Goal: Complete application form

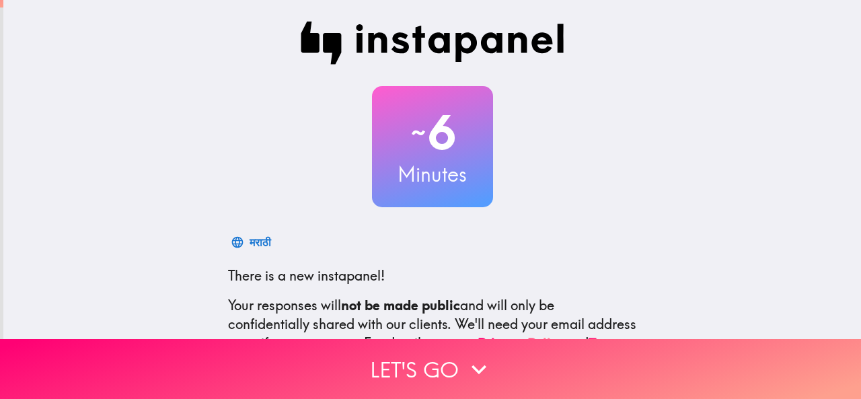
scroll to position [160, 0]
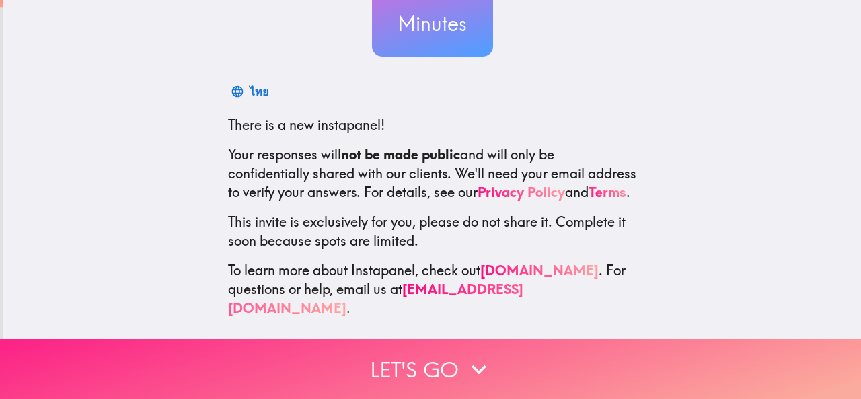
click at [452, 357] on button "Let's go" at bounding box center [430, 369] width 861 height 60
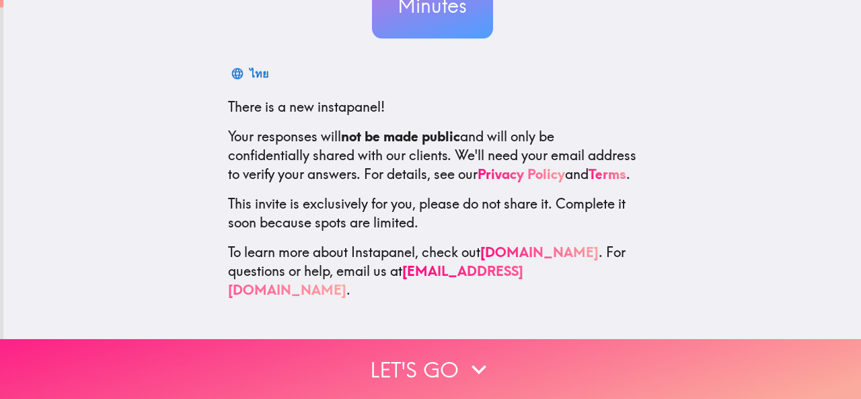
scroll to position [0, 0]
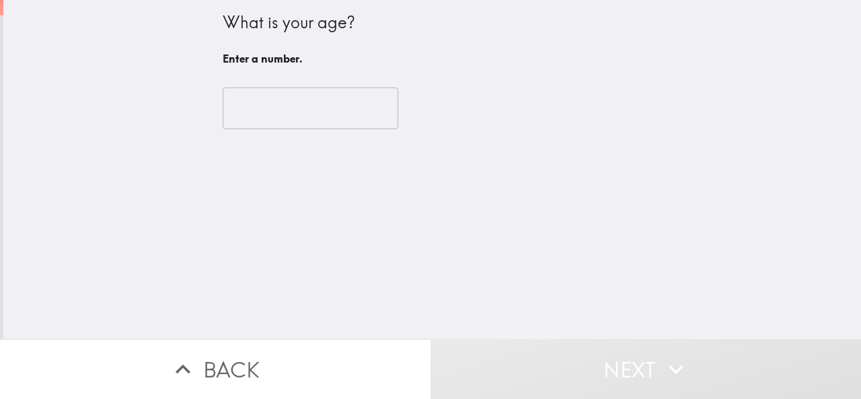
click at [277, 104] on input "number" at bounding box center [311, 108] width 176 height 42
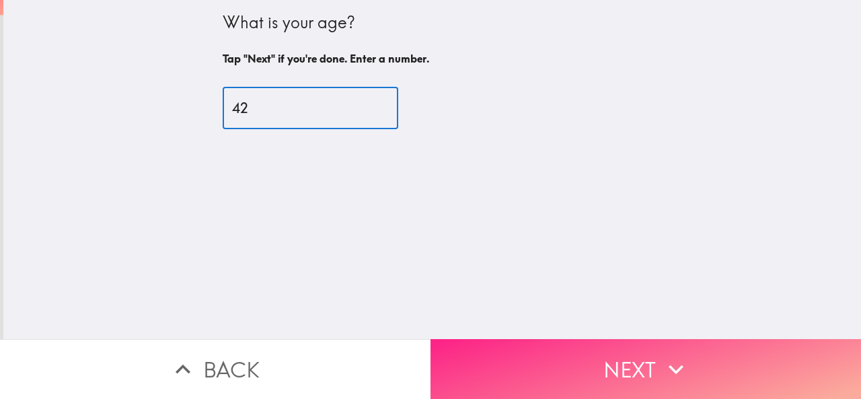
type input "42"
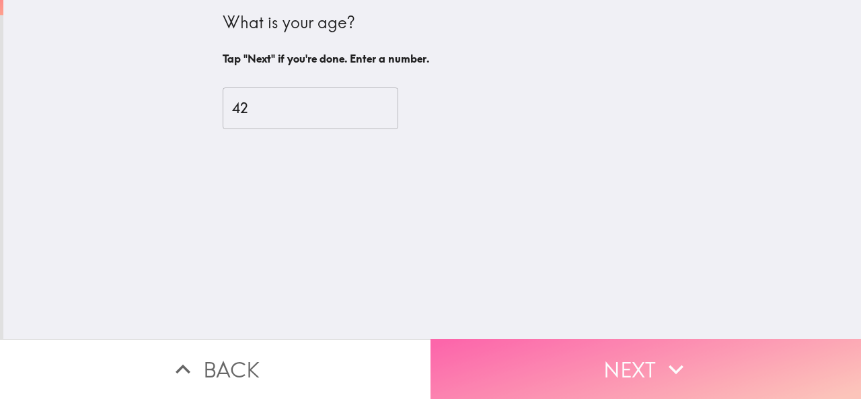
click at [626, 355] on button "Next" at bounding box center [646, 369] width 431 height 60
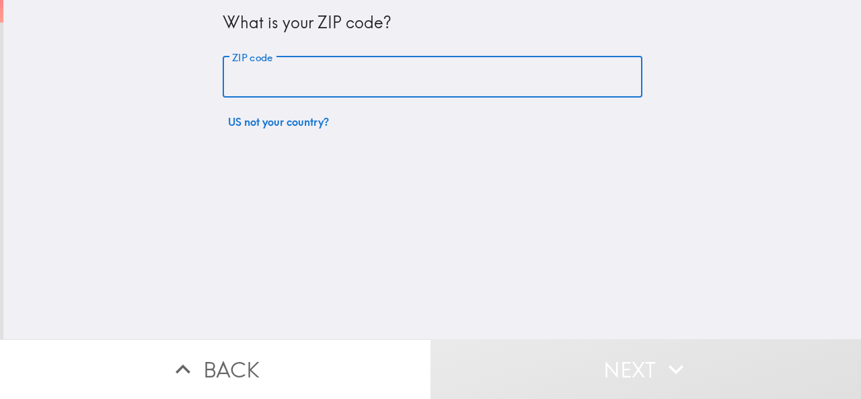
click at [268, 85] on input "ZIP code" at bounding box center [433, 78] width 420 height 42
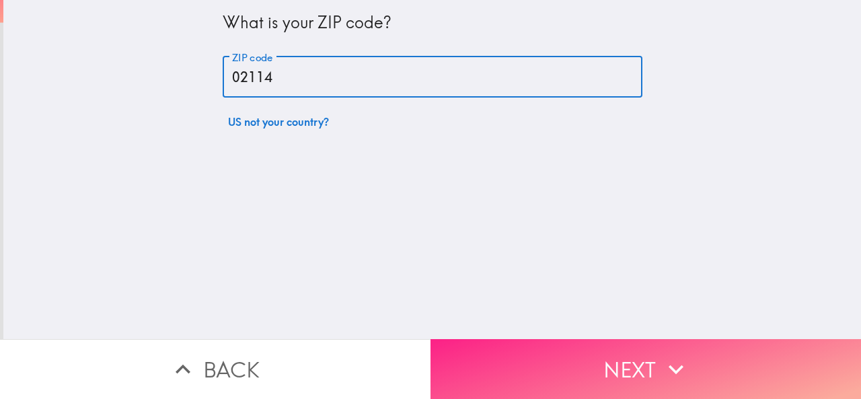
type input "02114"
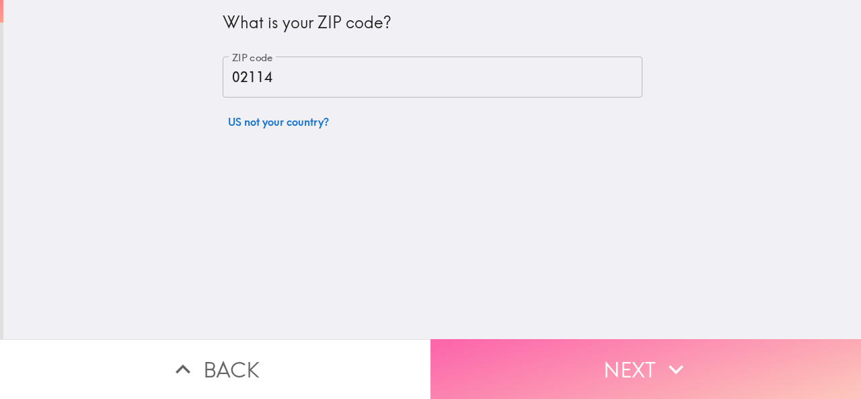
click at [661, 359] on icon "button" at bounding box center [676, 370] width 30 height 30
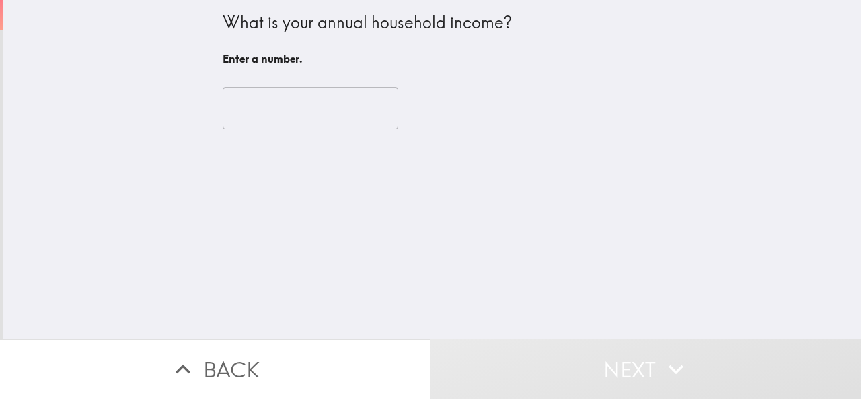
click at [300, 116] on input "number" at bounding box center [311, 108] width 176 height 42
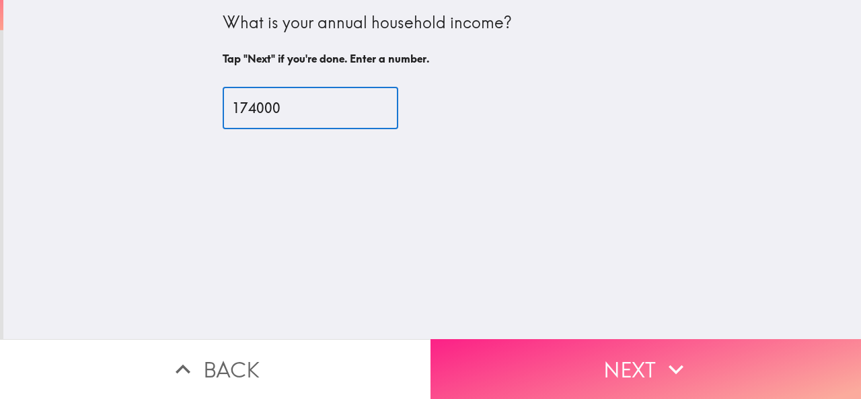
type input "174000"
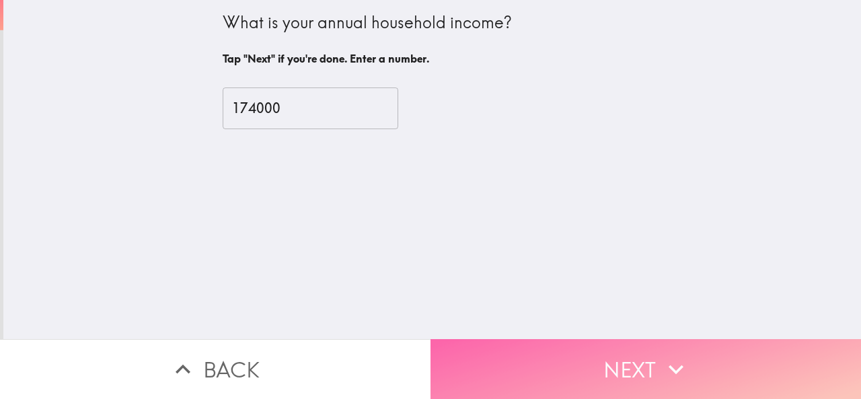
click at [633, 373] on button "Next" at bounding box center [646, 369] width 431 height 60
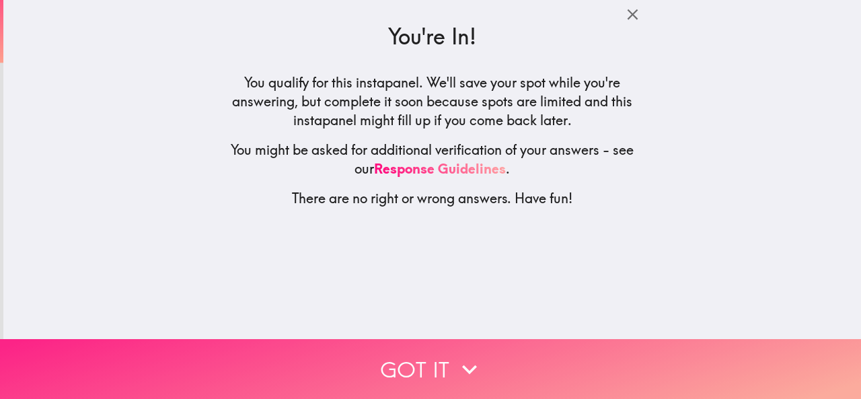
click at [466, 355] on icon "button" at bounding box center [470, 370] width 30 height 30
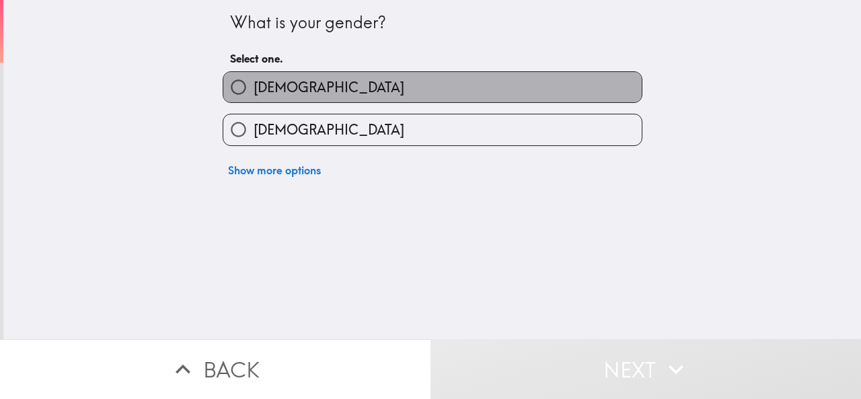
click at [312, 81] on label "[DEMOGRAPHIC_DATA]" at bounding box center [432, 87] width 419 height 30
click at [254, 81] on input "[DEMOGRAPHIC_DATA]" at bounding box center [238, 87] width 30 height 30
radio input "true"
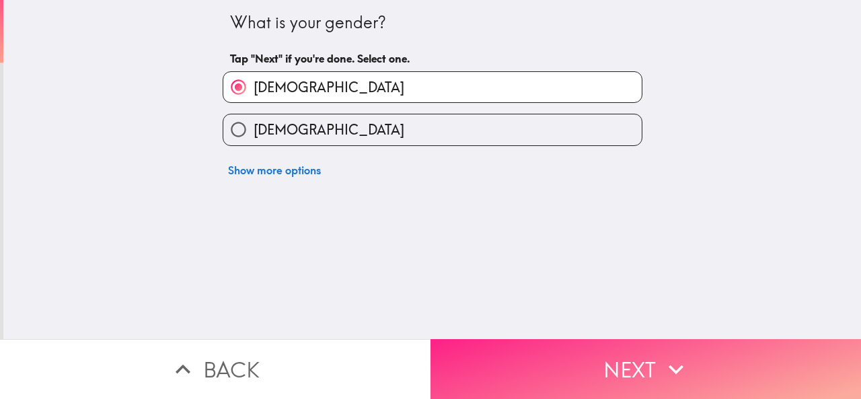
click at [668, 363] on icon "button" at bounding box center [676, 370] width 30 height 30
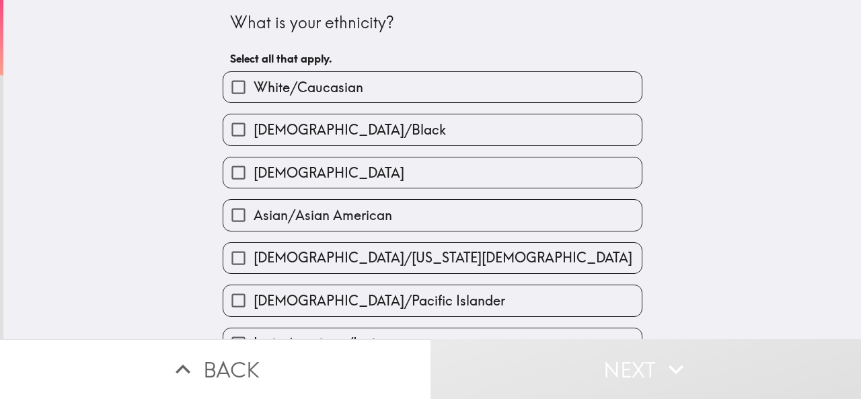
click at [337, 87] on span "White/Caucasian" at bounding box center [309, 87] width 110 height 19
click at [254, 87] on input "White/Caucasian" at bounding box center [238, 87] width 30 height 30
checkbox input "true"
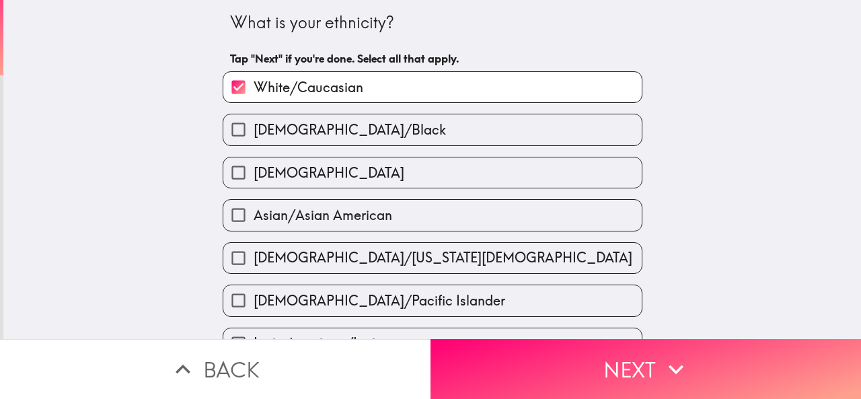
click at [327, 172] on label "[DEMOGRAPHIC_DATA]" at bounding box center [432, 172] width 419 height 30
click at [254, 172] on input "[DEMOGRAPHIC_DATA]" at bounding box center [238, 172] width 30 height 30
checkbox input "true"
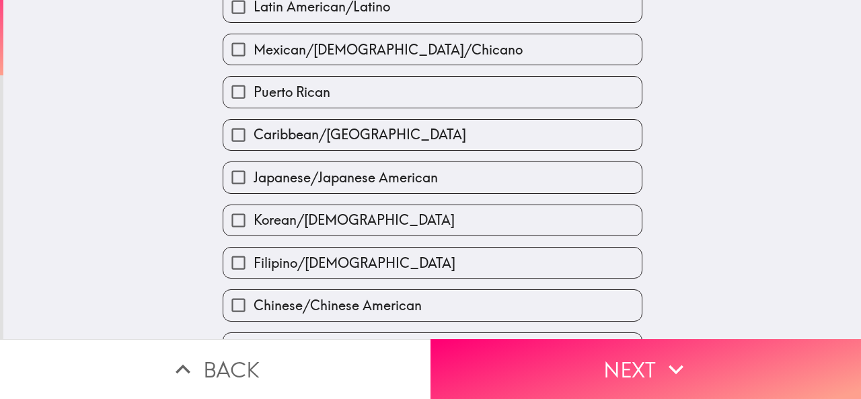
scroll to position [550, 0]
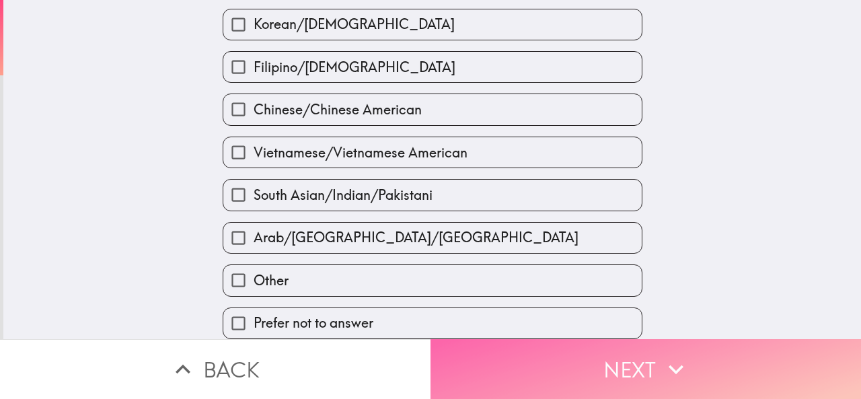
click at [675, 365] on icon "button" at bounding box center [676, 369] width 15 height 9
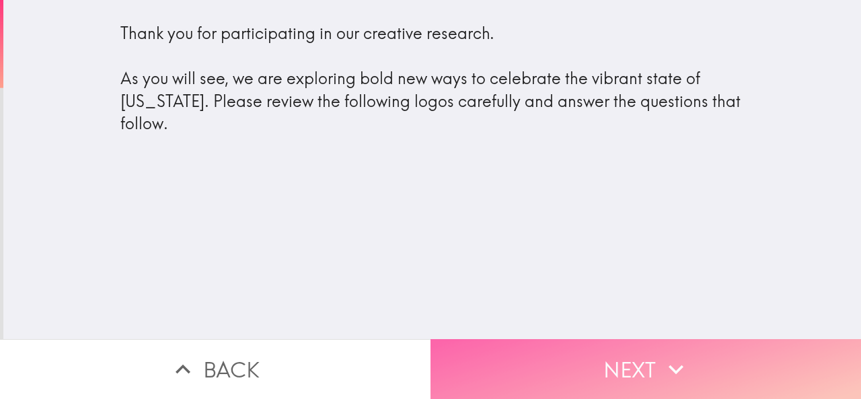
click at [662, 357] on icon "button" at bounding box center [676, 370] width 30 height 30
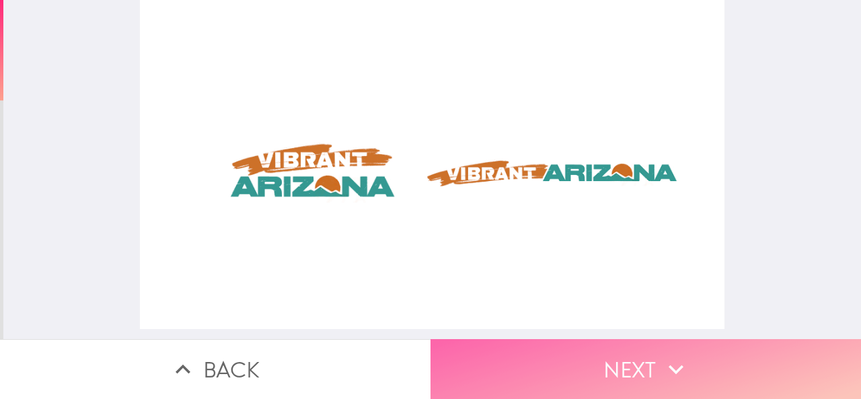
click at [663, 355] on icon "button" at bounding box center [676, 370] width 30 height 30
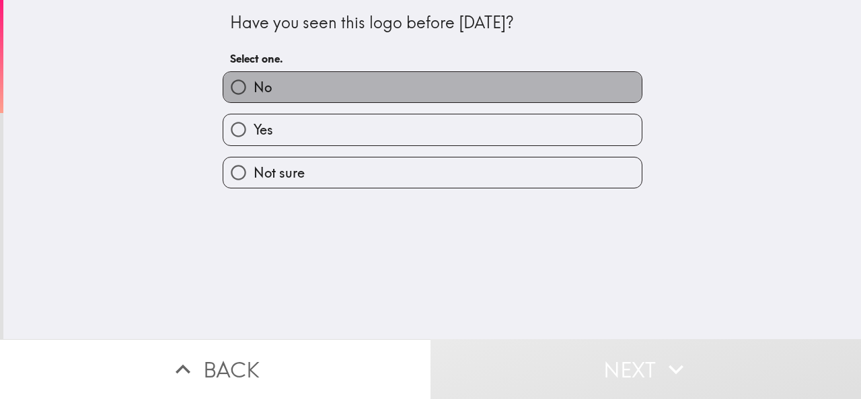
click at [293, 85] on label "No" at bounding box center [432, 87] width 419 height 30
click at [254, 85] on input "No" at bounding box center [238, 87] width 30 height 30
radio input "true"
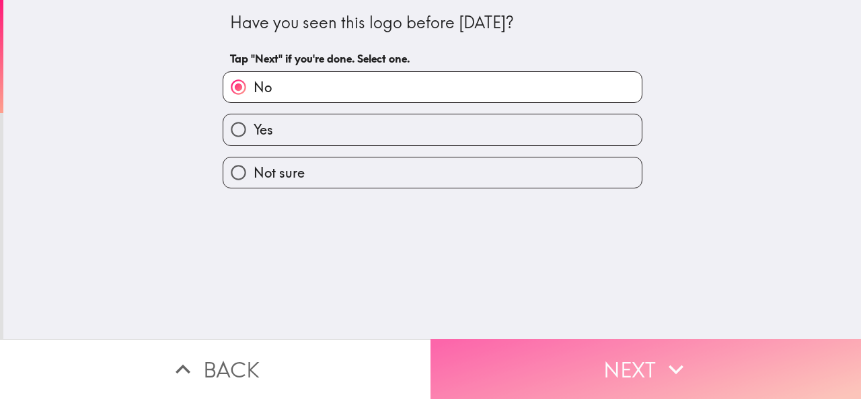
click at [623, 351] on button "Next" at bounding box center [646, 369] width 431 height 60
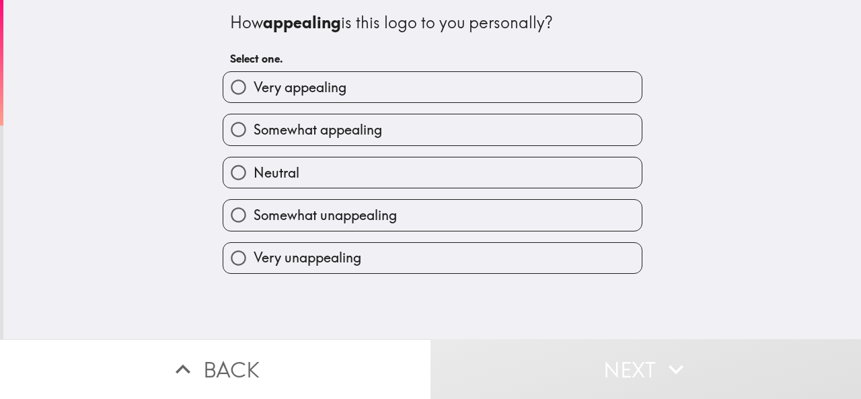
click at [323, 88] on span "Very appealing" at bounding box center [300, 87] width 93 height 19
click at [254, 88] on input "Very appealing" at bounding box center [238, 87] width 30 height 30
radio input "true"
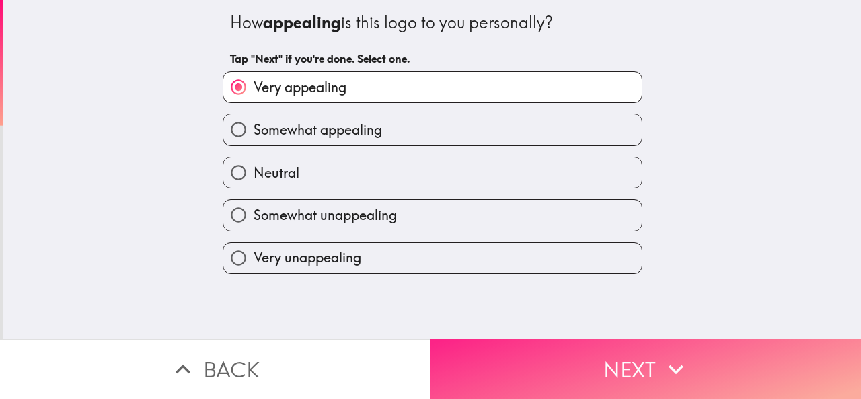
click at [615, 351] on button "Next" at bounding box center [646, 369] width 431 height 60
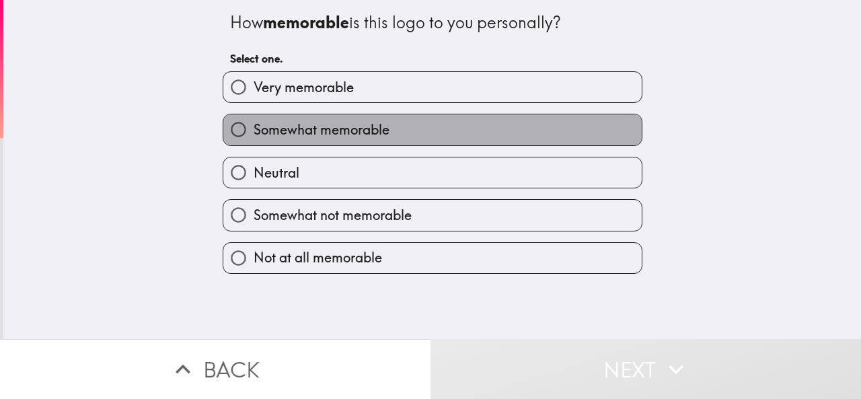
click at [287, 122] on span "Somewhat memorable" at bounding box center [322, 129] width 136 height 19
click at [254, 122] on input "Somewhat memorable" at bounding box center [238, 129] width 30 height 30
radio input "true"
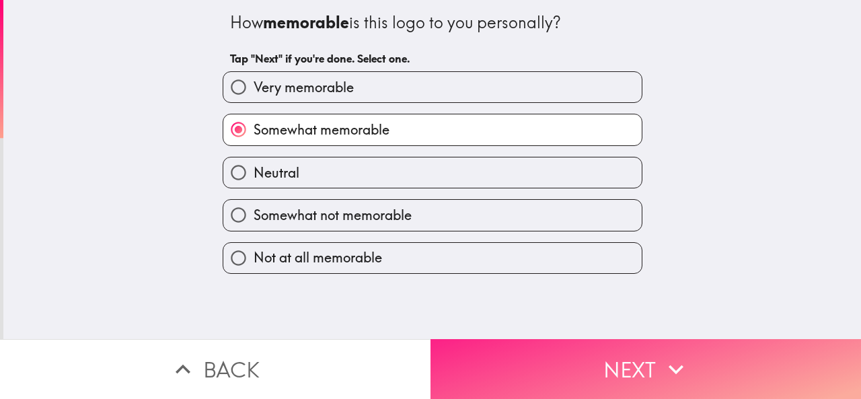
click at [608, 346] on button "Next" at bounding box center [646, 369] width 431 height 60
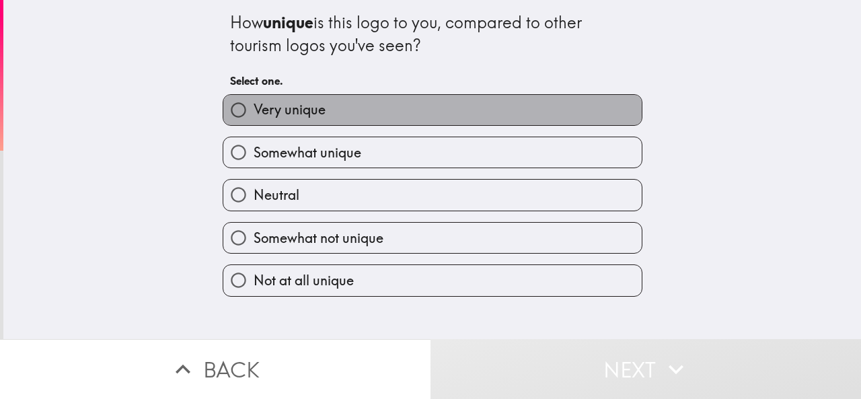
click at [358, 112] on label "Very unique" at bounding box center [432, 110] width 419 height 30
click at [254, 112] on input "Very unique" at bounding box center [238, 110] width 30 height 30
radio input "true"
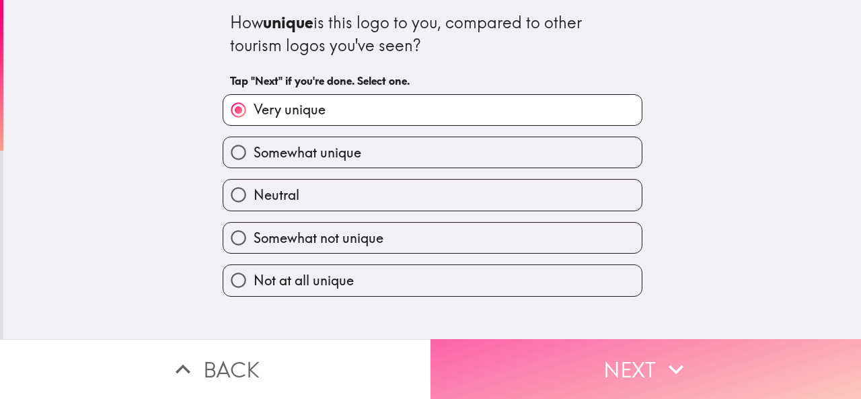
click at [631, 339] on button "Next" at bounding box center [646, 369] width 431 height 60
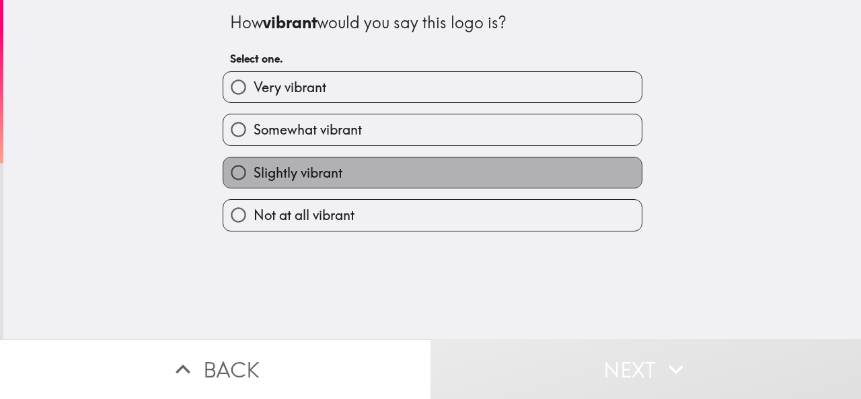
click at [328, 166] on span "Slightly vibrant" at bounding box center [298, 173] width 89 height 19
click at [254, 166] on input "Slightly vibrant" at bounding box center [238, 172] width 30 height 30
radio input "true"
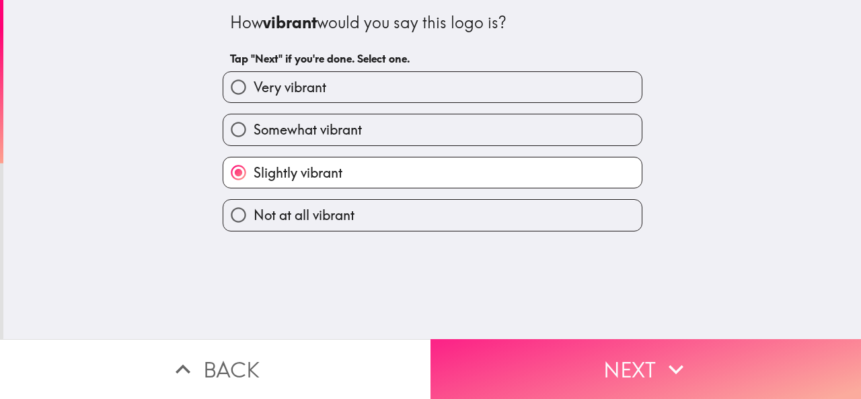
click at [592, 349] on button "Next" at bounding box center [646, 369] width 431 height 60
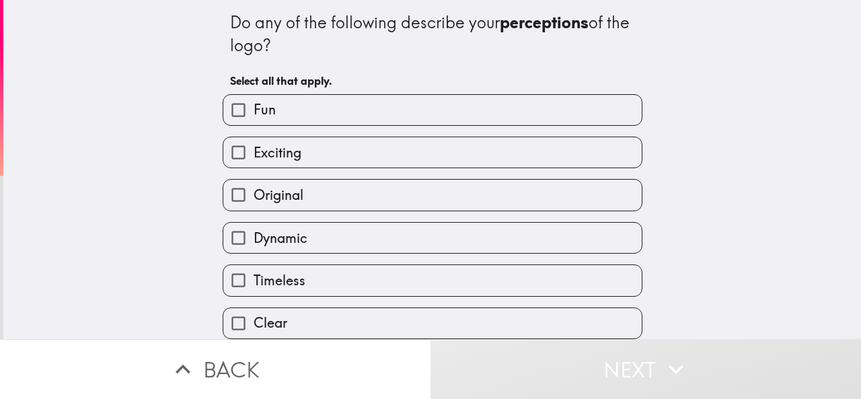
click at [304, 122] on label "Fun" at bounding box center [432, 110] width 419 height 30
click at [254, 122] on input "Fun" at bounding box center [238, 110] width 30 height 30
checkbox input "true"
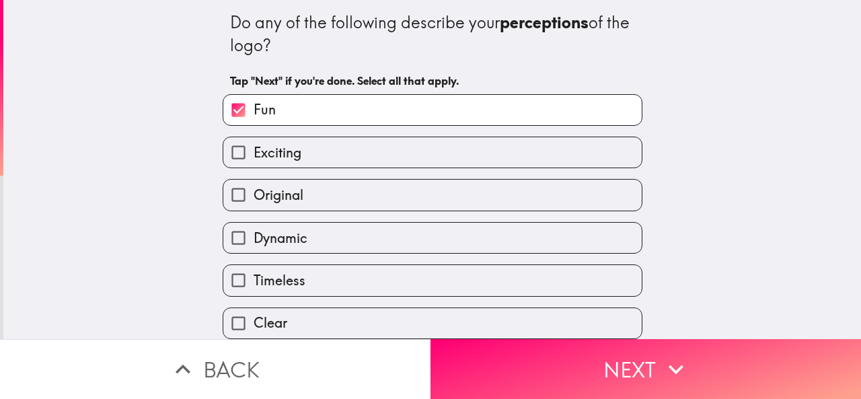
click at [318, 197] on label "Original" at bounding box center [432, 195] width 419 height 30
click at [254, 197] on input "Original" at bounding box center [238, 195] width 30 height 30
checkbox input "true"
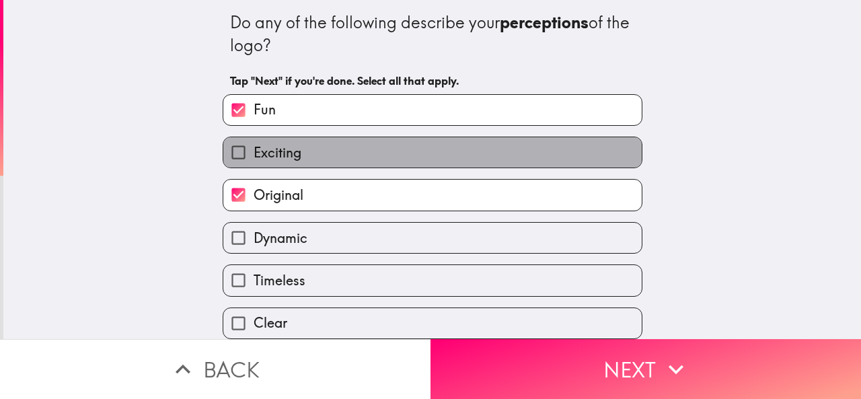
click at [312, 165] on label "Exciting" at bounding box center [432, 152] width 419 height 30
click at [254, 165] on input "Exciting" at bounding box center [238, 152] width 30 height 30
checkbox input "true"
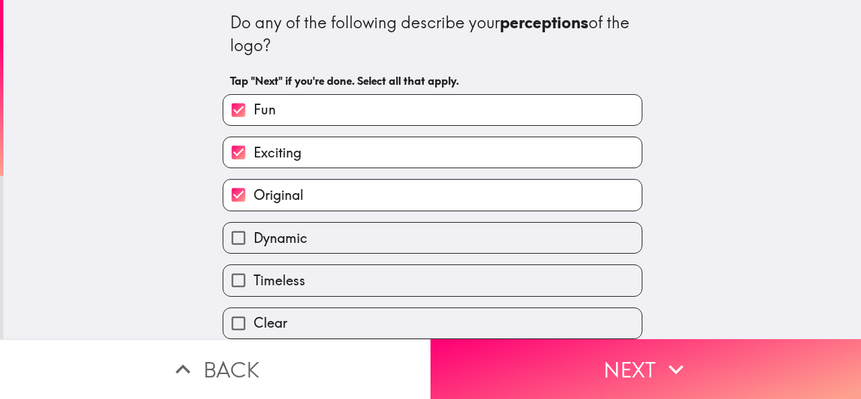
scroll to position [202, 0]
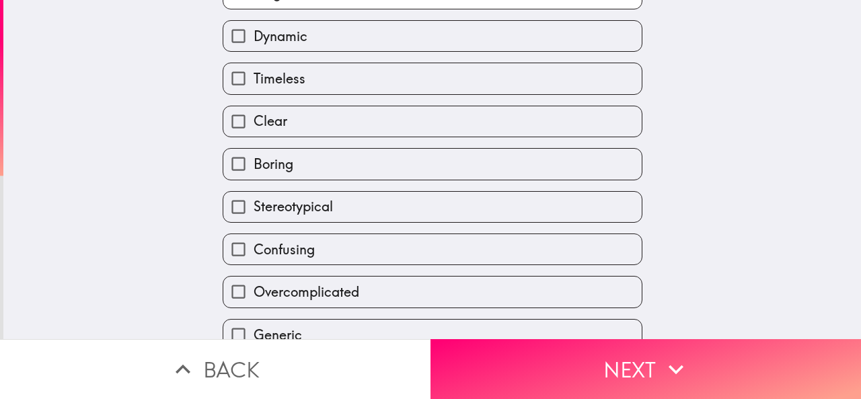
click at [301, 122] on label "Clear" at bounding box center [432, 121] width 419 height 30
click at [254, 122] on input "Clear" at bounding box center [238, 121] width 30 height 30
checkbox input "true"
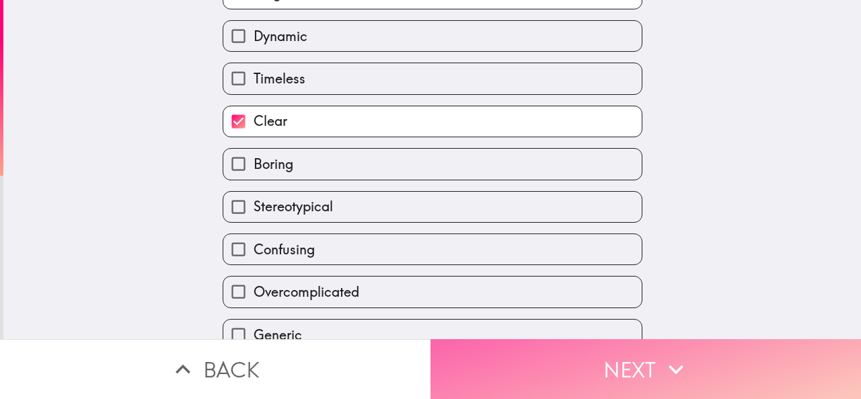
click at [653, 349] on button "Next" at bounding box center [646, 369] width 431 height 60
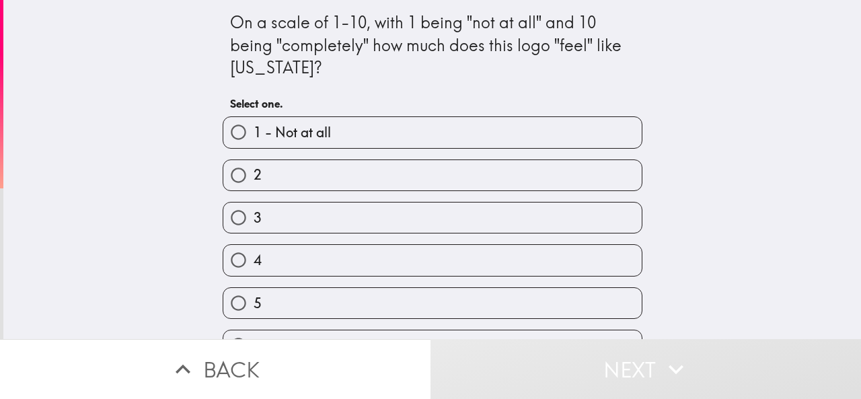
scroll to position [135, 0]
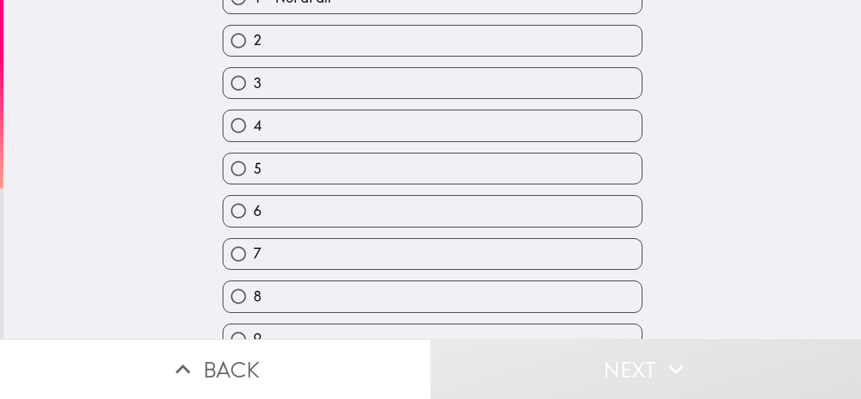
click at [284, 258] on label "7" at bounding box center [432, 254] width 419 height 30
click at [254, 258] on input "7" at bounding box center [238, 254] width 30 height 30
radio input "true"
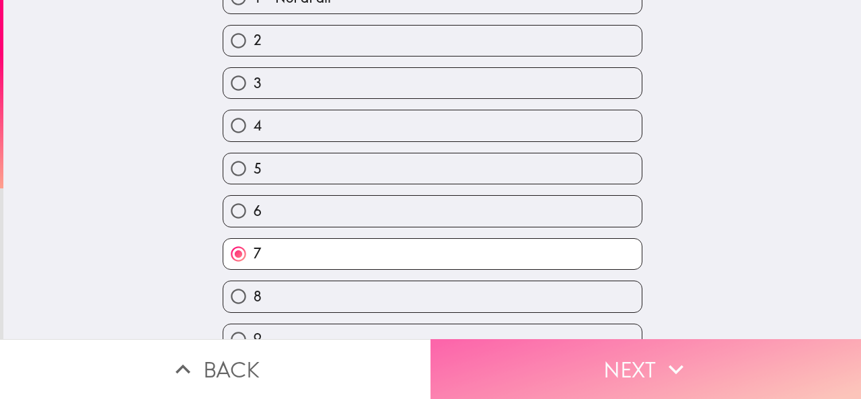
click at [580, 359] on button "Next" at bounding box center [646, 369] width 431 height 60
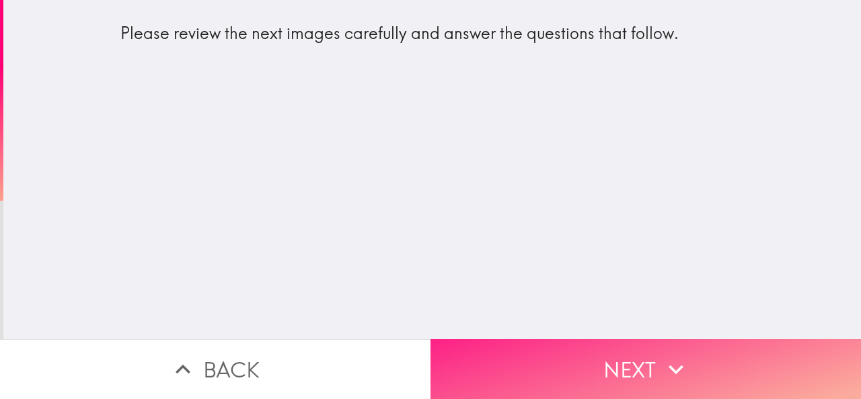
click at [643, 344] on button "Next" at bounding box center [646, 369] width 431 height 60
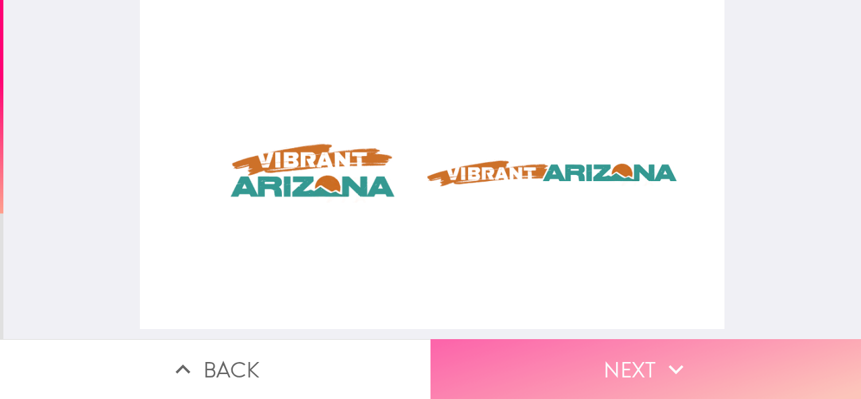
click at [650, 349] on button "Next" at bounding box center [646, 369] width 431 height 60
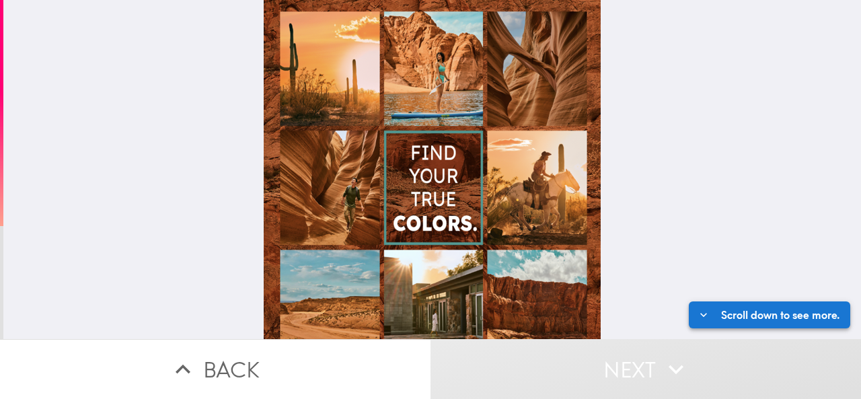
click at [697, 305] on button "Scroll down to see more." at bounding box center [769, 314] width 161 height 27
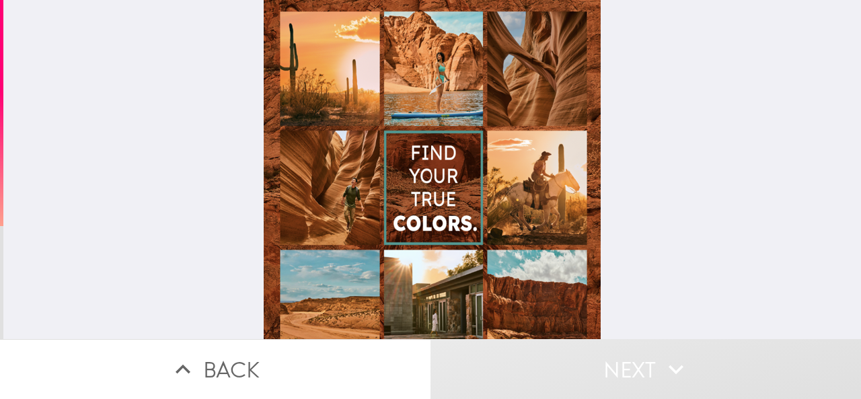
scroll to position [178, 0]
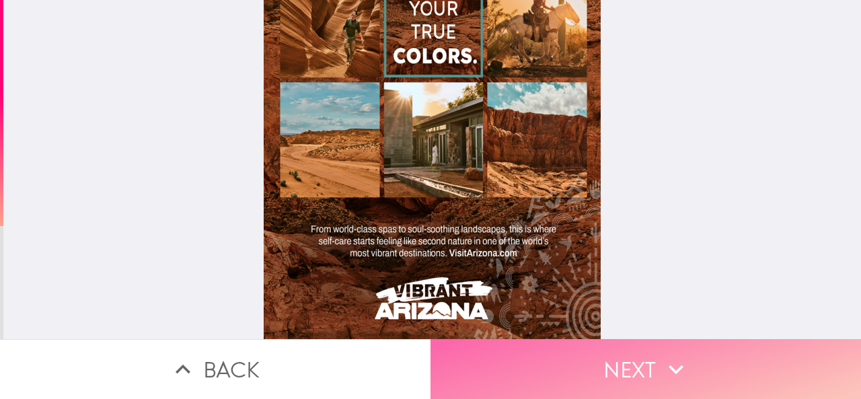
click at [634, 355] on button "Next" at bounding box center [646, 369] width 431 height 60
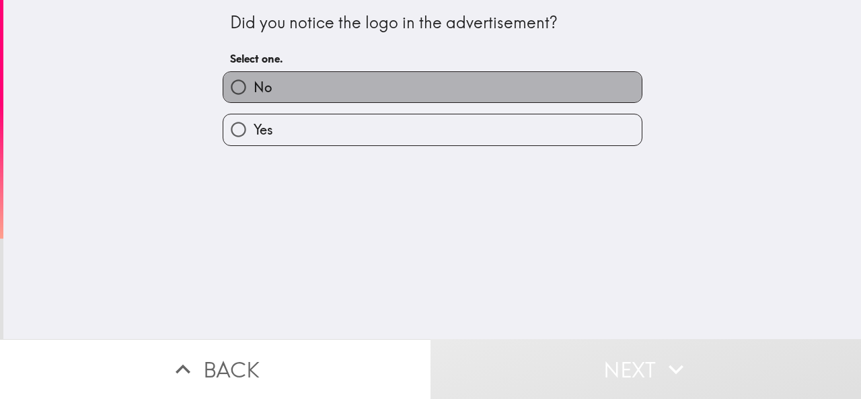
click at [342, 100] on label "No" at bounding box center [432, 87] width 419 height 30
click at [254, 100] on input "No" at bounding box center [238, 87] width 30 height 30
radio input "true"
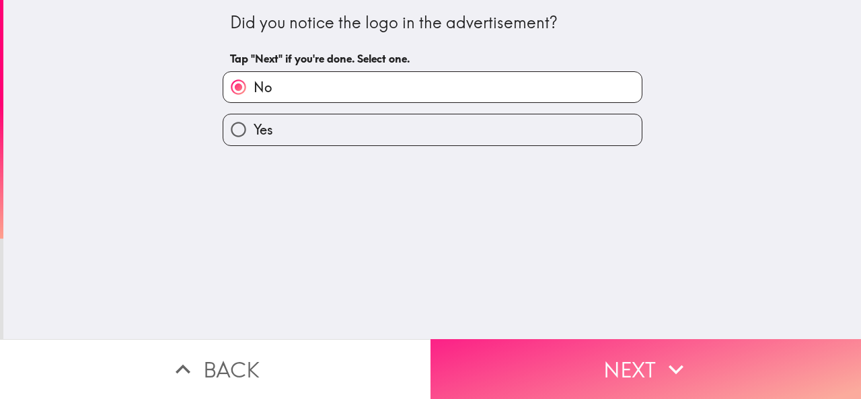
click at [650, 347] on button "Next" at bounding box center [646, 369] width 431 height 60
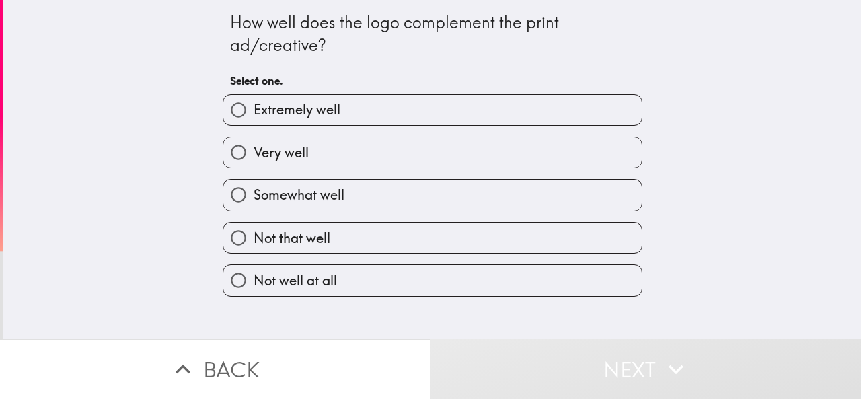
click at [322, 115] on span "Extremely well" at bounding box center [297, 109] width 87 height 19
click at [254, 115] on input "Extremely well" at bounding box center [238, 110] width 30 height 30
radio input "true"
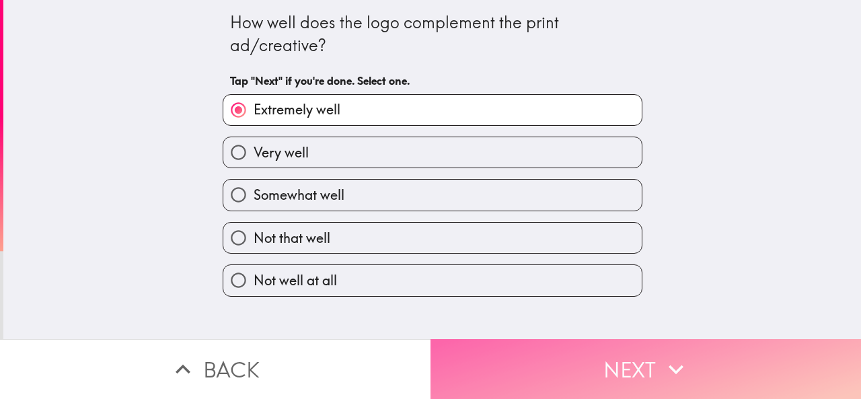
click at [643, 354] on button "Next" at bounding box center [646, 369] width 431 height 60
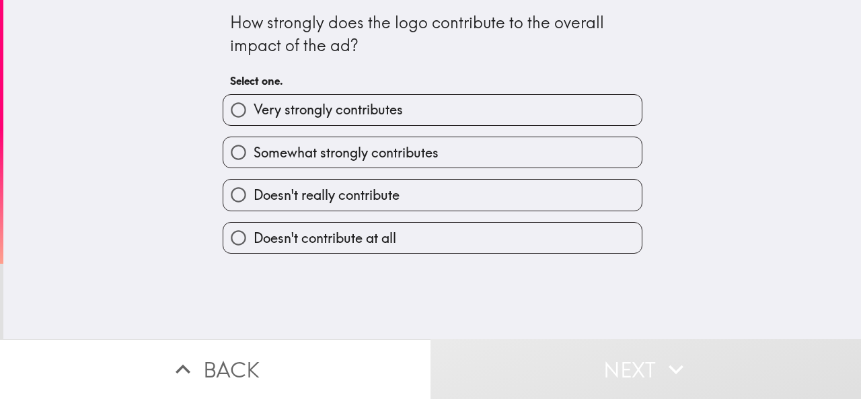
click at [331, 117] on span "Very strongly contributes" at bounding box center [328, 109] width 149 height 19
click at [254, 117] on input "Very strongly contributes" at bounding box center [238, 110] width 30 height 30
radio input "true"
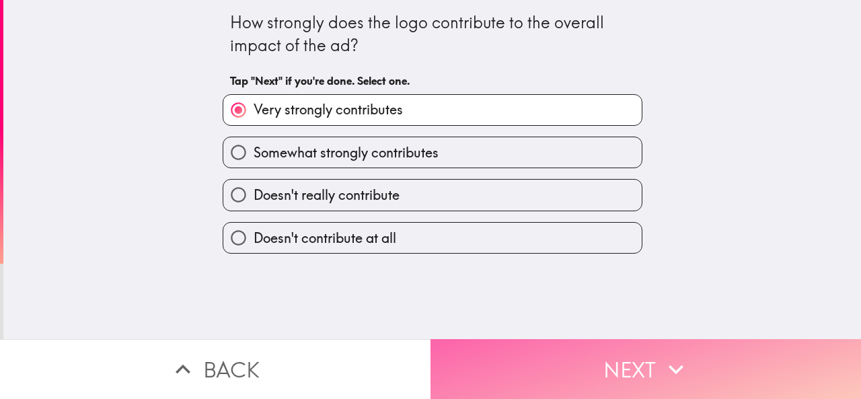
click at [671, 355] on icon "button" at bounding box center [676, 370] width 30 height 30
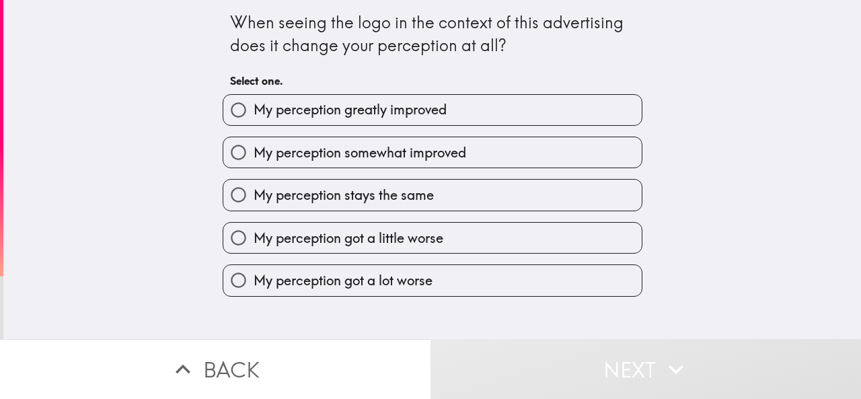
click at [365, 114] on span "My perception greatly improved" at bounding box center [350, 109] width 193 height 19
click at [254, 114] on input "My perception greatly improved" at bounding box center [238, 110] width 30 height 30
radio input "true"
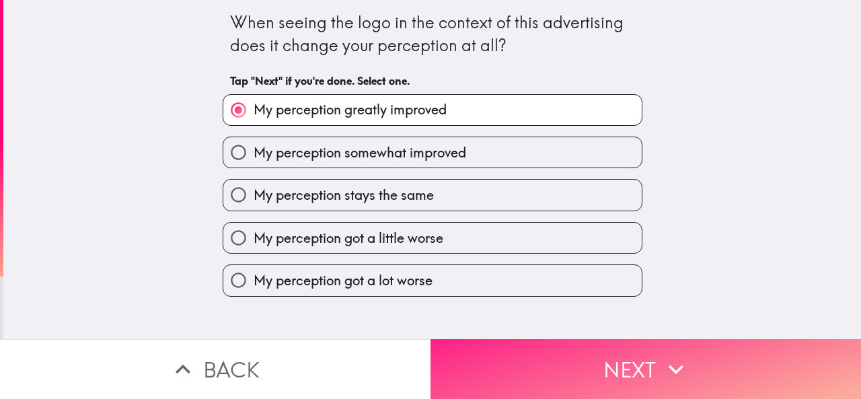
click at [723, 381] on button "Next" at bounding box center [646, 369] width 431 height 60
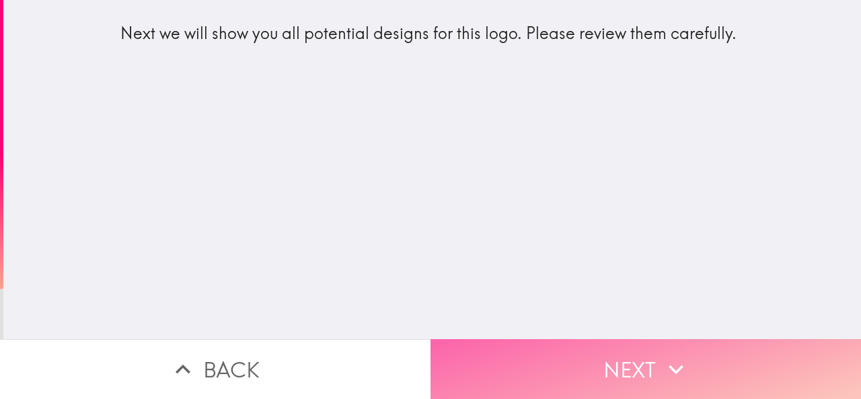
click at [610, 353] on button "Next" at bounding box center [646, 369] width 431 height 60
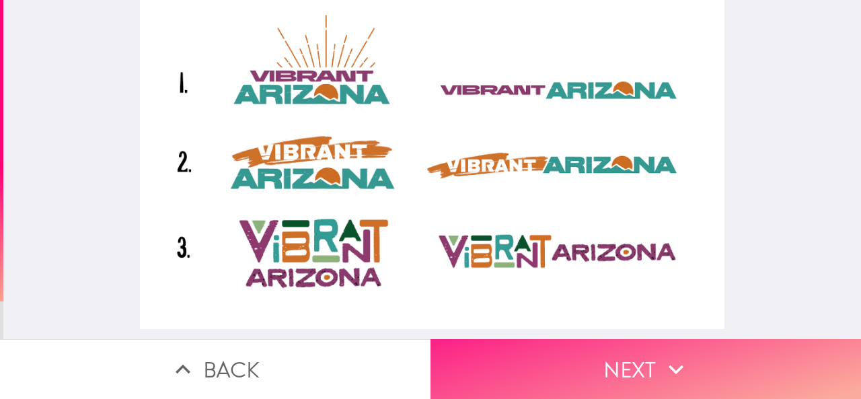
click at [672, 343] on button "Next" at bounding box center [646, 369] width 431 height 60
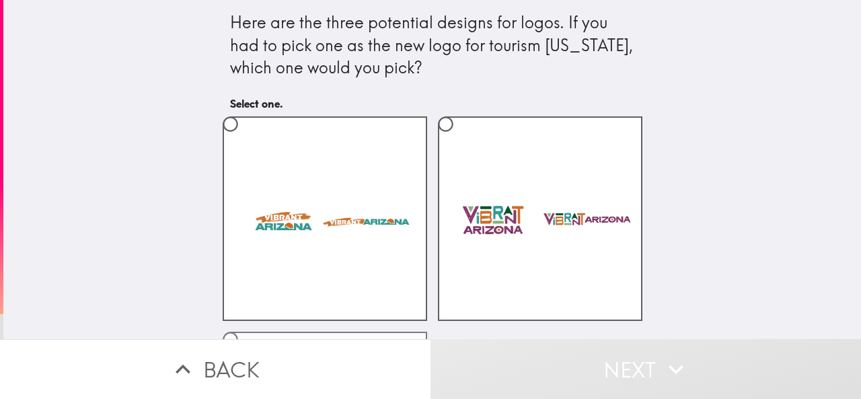
scroll to position [135, 0]
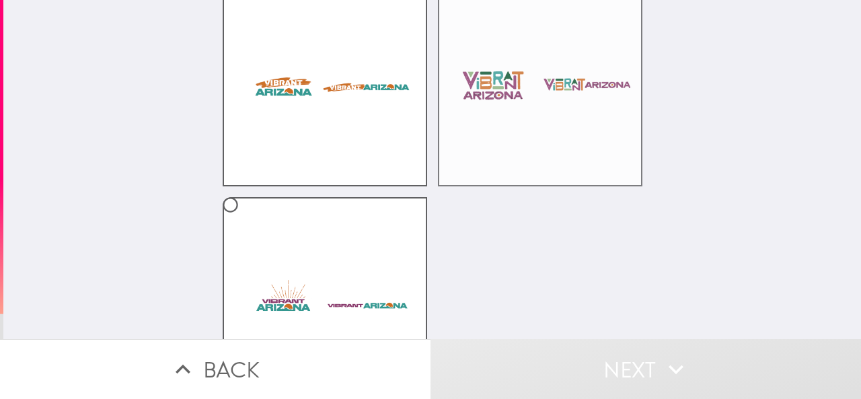
click at [501, 118] on label at bounding box center [540, 84] width 205 height 205
radio input "true"
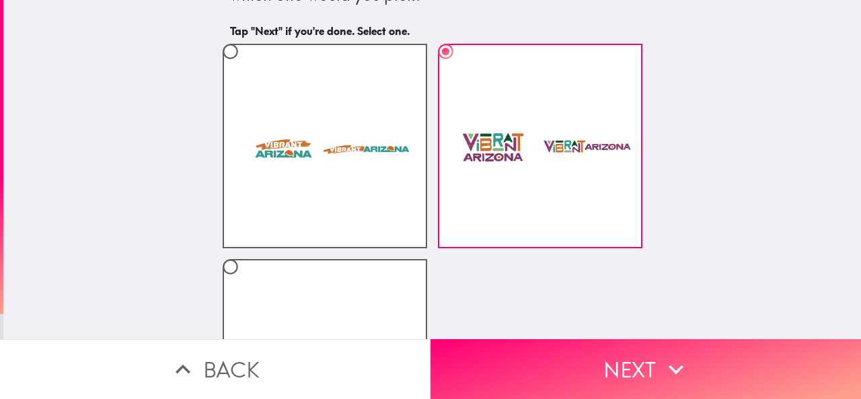
scroll to position [207, 0]
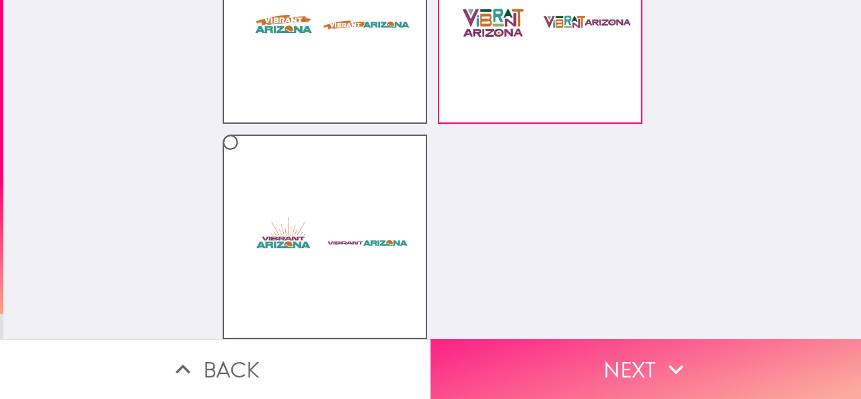
click at [654, 368] on button "Next" at bounding box center [646, 369] width 431 height 60
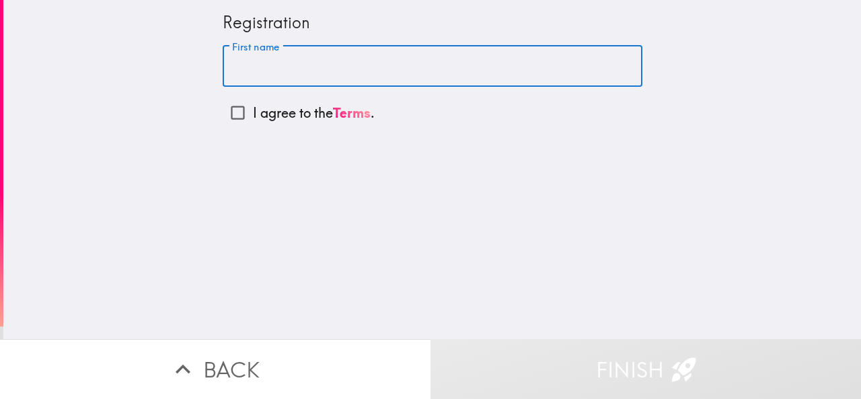
click at [287, 65] on input "First name" at bounding box center [433, 67] width 420 height 42
click at [252, 80] on input "First name" at bounding box center [433, 67] width 420 height 42
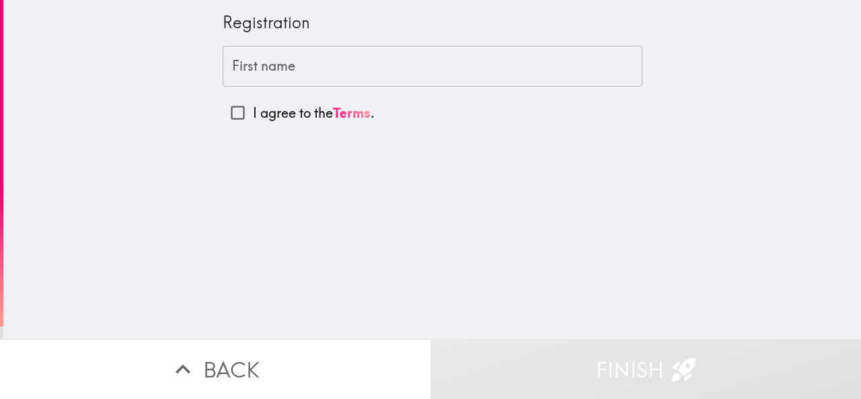
click at [265, 117] on p "I agree to the Terms ." at bounding box center [314, 113] width 122 height 19
click at [253, 117] on input "I agree to the Terms ." at bounding box center [238, 113] width 30 height 30
checkbox input "true"
click at [260, 66] on input "First name" at bounding box center [433, 67] width 420 height 42
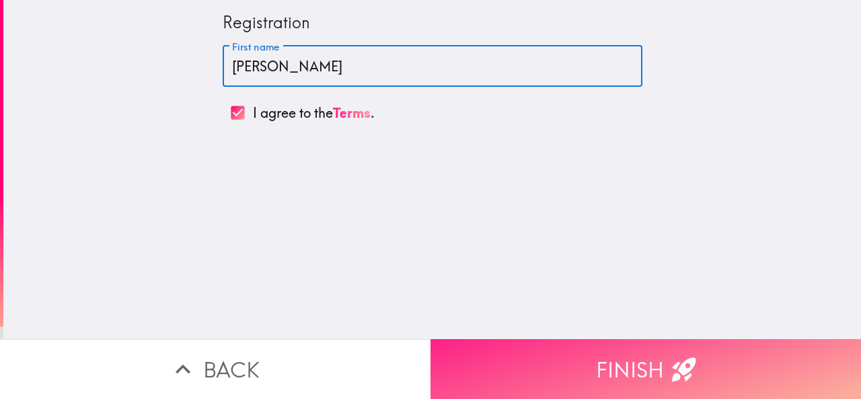
type input "[PERSON_NAME]"
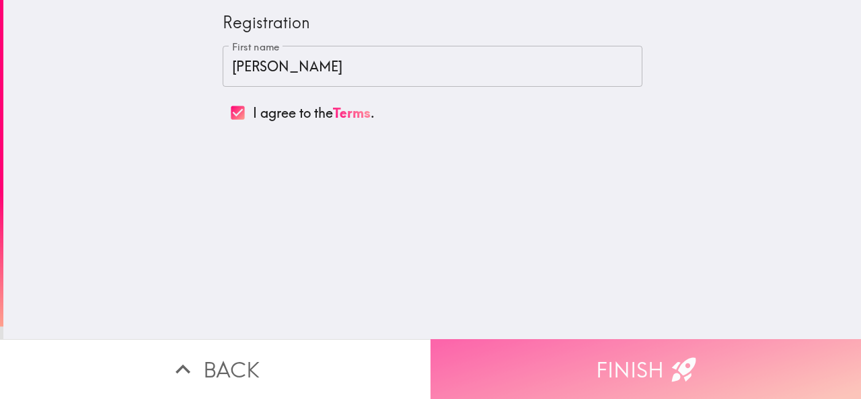
click at [641, 355] on button "Finish" at bounding box center [646, 369] width 431 height 60
